Goal: Navigation & Orientation: Go to known website

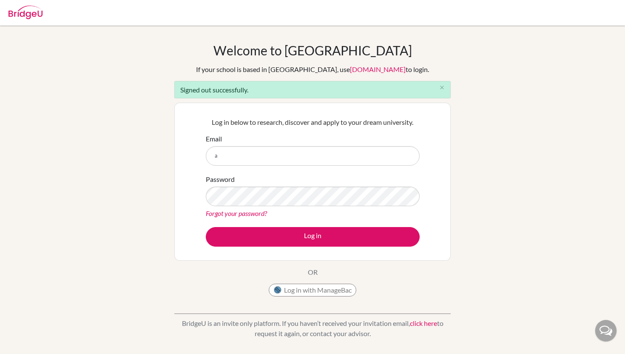
type input "aicj22rhanazaki@sdt.aicj.ed.jp"
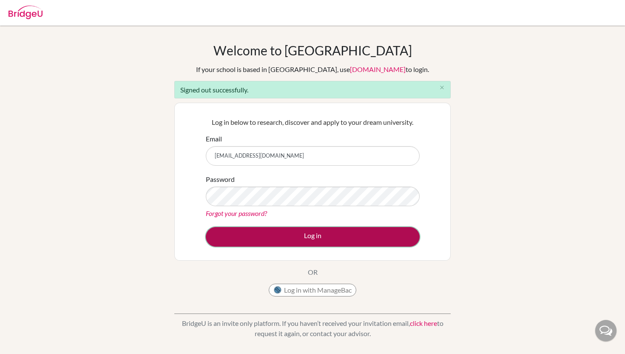
click at [287, 235] on button "Log in" at bounding box center [313, 237] width 214 height 20
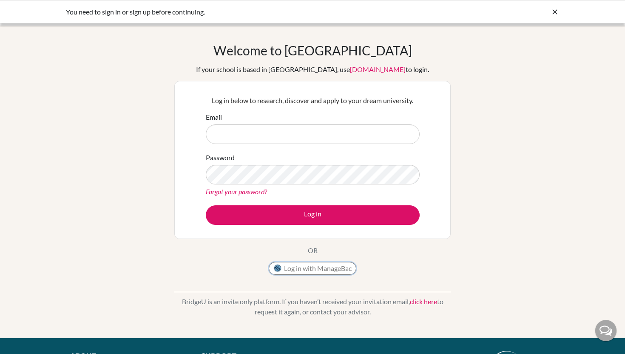
click at [324, 270] on button "Log in with ManageBac" at bounding box center [313, 268] width 88 height 13
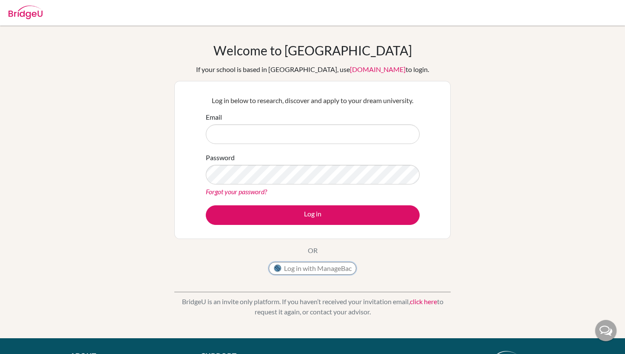
click at [324, 268] on button "Log in with ManageBac" at bounding box center [313, 268] width 88 height 13
